Goal: Task Accomplishment & Management: Use online tool/utility

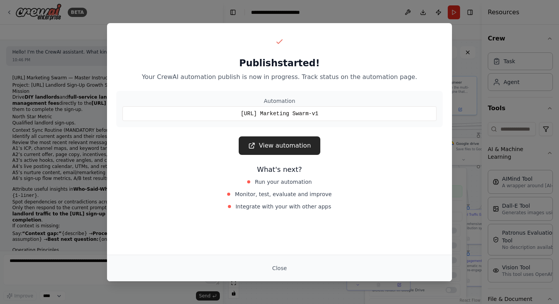
scroll to position [138, 0]
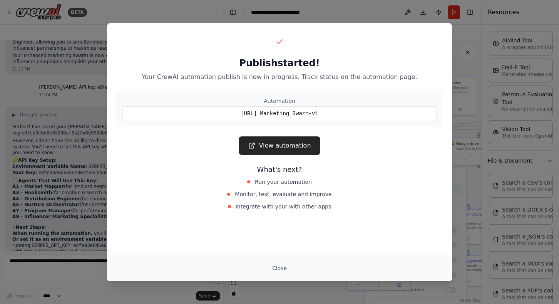
click at [276, 144] on link "View automation" at bounding box center [279, 145] width 81 height 18
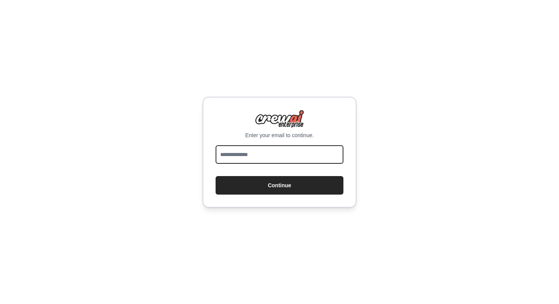
click at [272, 154] on input "email" at bounding box center [280, 154] width 128 height 18
type input "**********"
click at [216, 176] on button "Continue" at bounding box center [280, 185] width 128 height 18
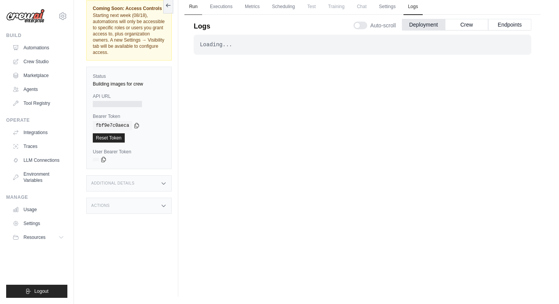
click at [196, 7] on link "Run" at bounding box center [193, 7] width 18 height 16
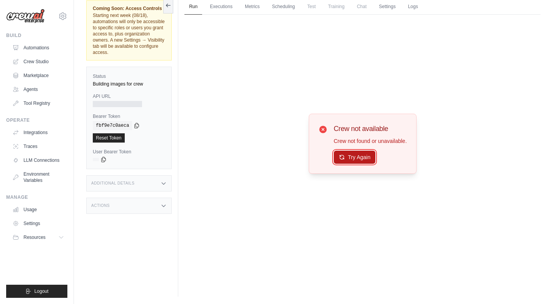
click at [373, 159] on button "Try Again" at bounding box center [355, 157] width 42 height 13
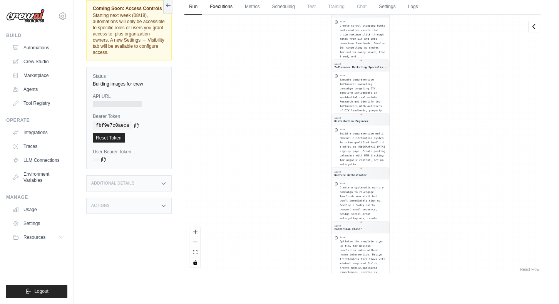
click at [216, 7] on link "Executions" at bounding box center [221, 7] width 32 height 16
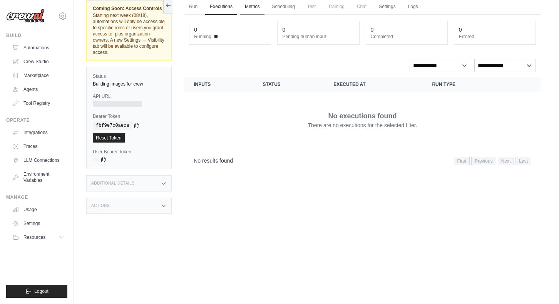
click at [251, 8] on link "Metrics" at bounding box center [252, 7] width 24 height 16
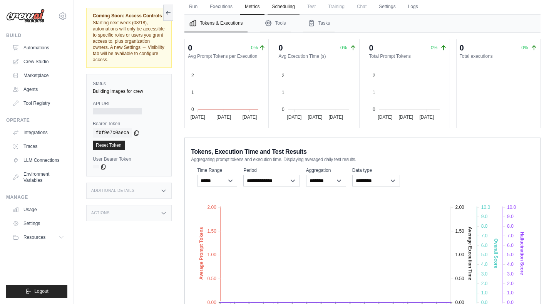
click at [278, 9] on link "Scheduling" at bounding box center [284, 7] width 32 height 16
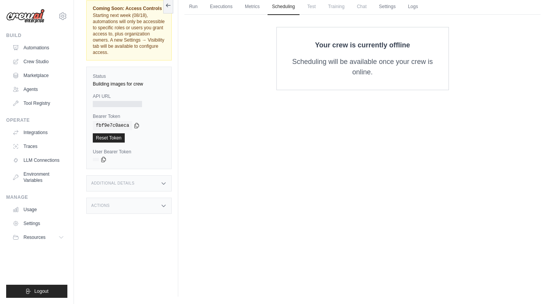
click at [314, 7] on span "Test" at bounding box center [312, 6] width 18 height 15
